Goal: Task Accomplishment & Management: Use online tool/utility

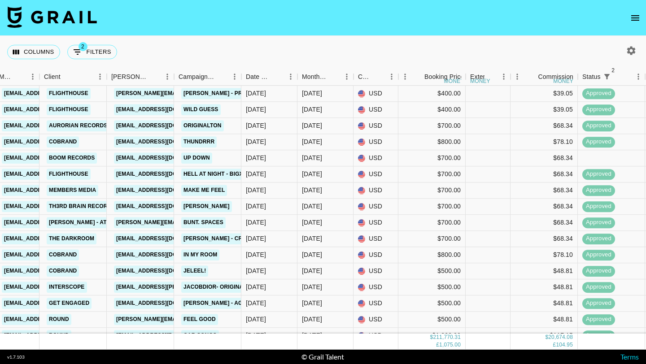
scroll to position [5564, 486]
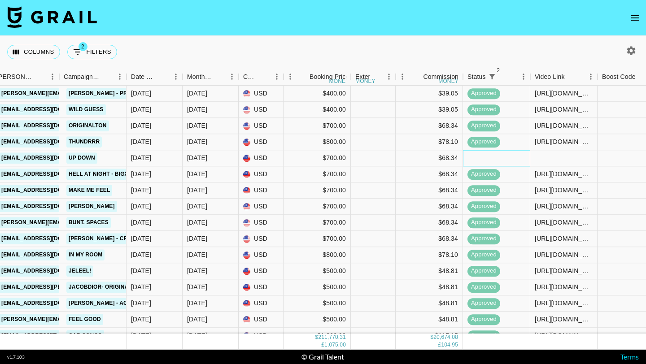
click at [474, 158] on div at bounding box center [496, 158] width 67 height 16
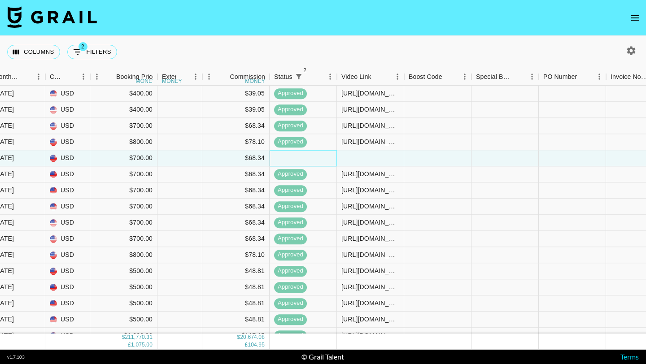
scroll to position [5564, 763]
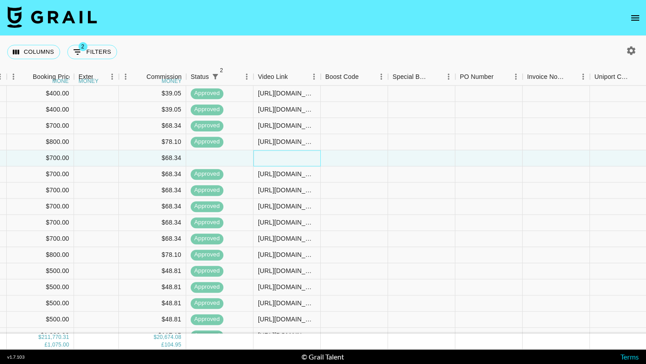
click at [280, 155] on div at bounding box center [287, 158] width 67 height 16
paste input "[URL][DOMAIN_NAME]"
type input "[URL][DOMAIN_NAME]"
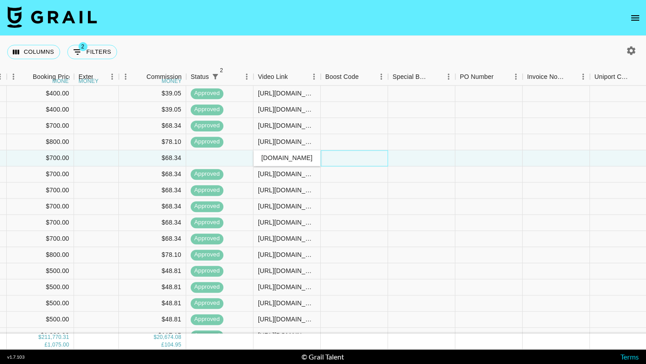
click at [345, 162] on div at bounding box center [354, 158] width 67 height 16
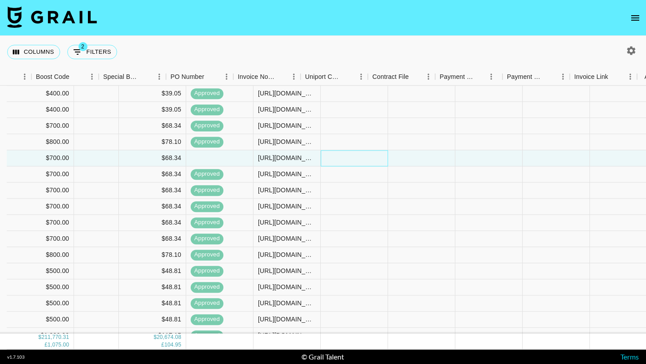
scroll to position [5564, 1079]
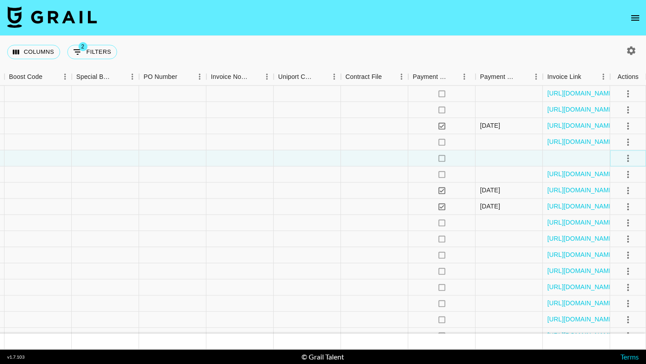
click at [621, 158] on button "select merge strategy" at bounding box center [628, 158] width 15 height 15
click at [605, 246] on div "Approve" at bounding box center [608, 242] width 27 height 11
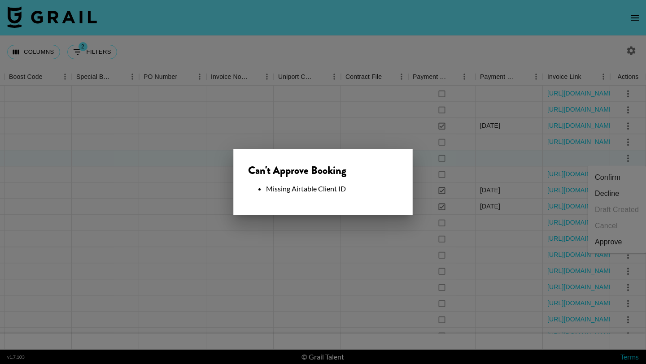
click at [282, 103] on div at bounding box center [323, 182] width 646 height 364
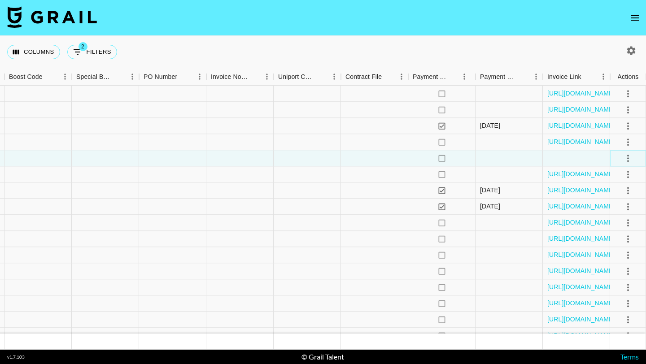
click at [628, 162] on icon "select merge strategy" at bounding box center [628, 158] width 11 height 11
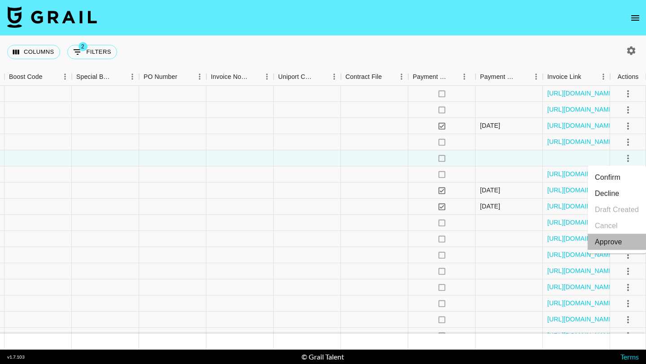
click at [625, 240] on li "Approve" at bounding box center [617, 242] width 58 height 16
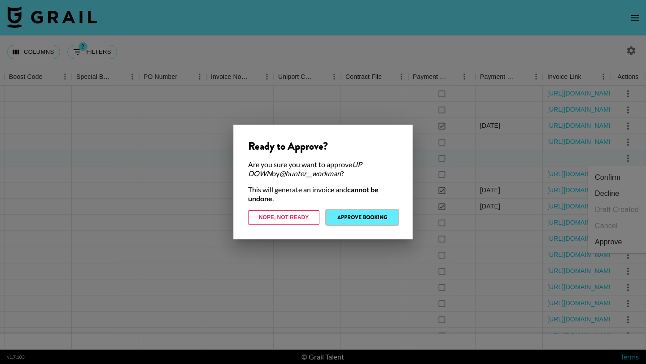
click at [351, 210] on button "Approve Booking" at bounding box center [362, 217] width 71 height 14
